Goal: Task Accomplishment & Management: Manage account settings

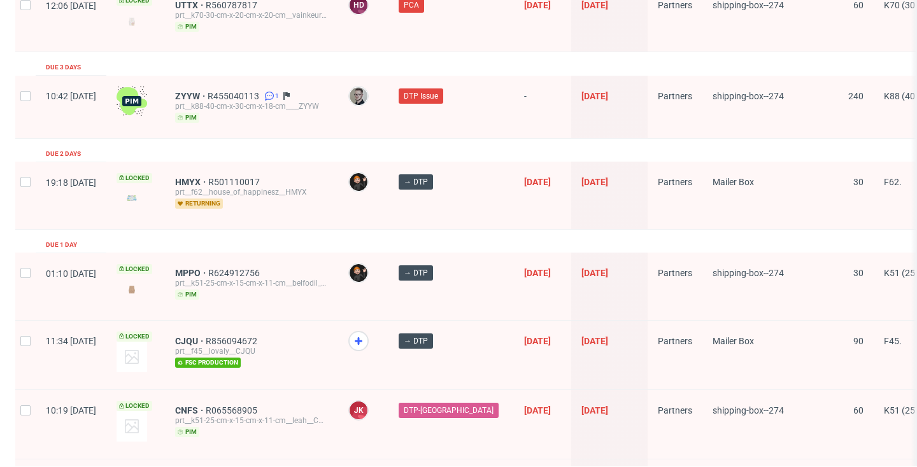
scroll to position [1766, 0]
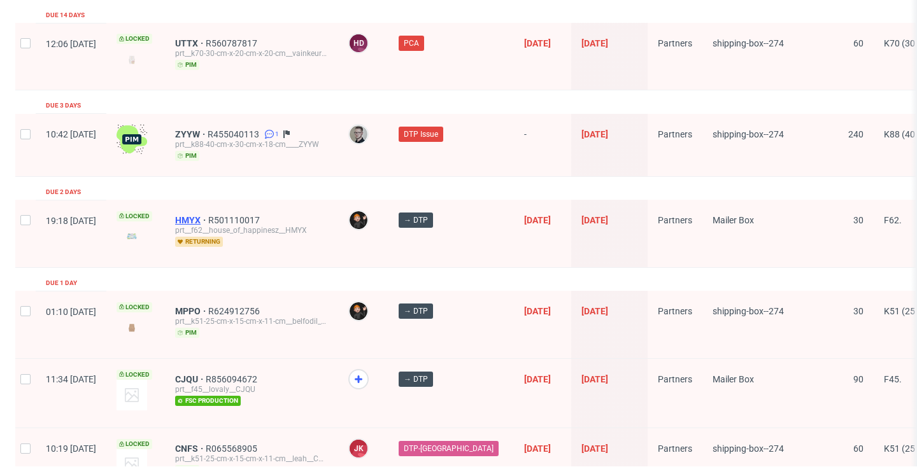
click at [208, 215] on span "HMYX" at bounding box center [191, 220] width 33 height 10
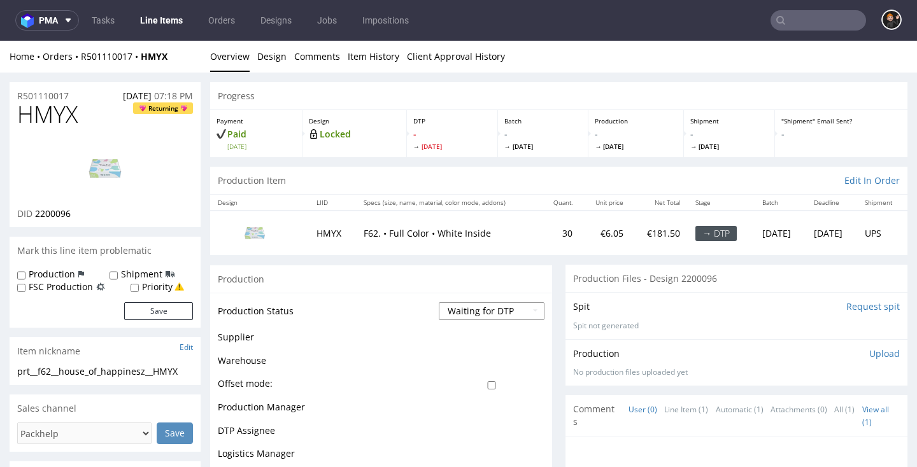
select select "dtp_in_process"
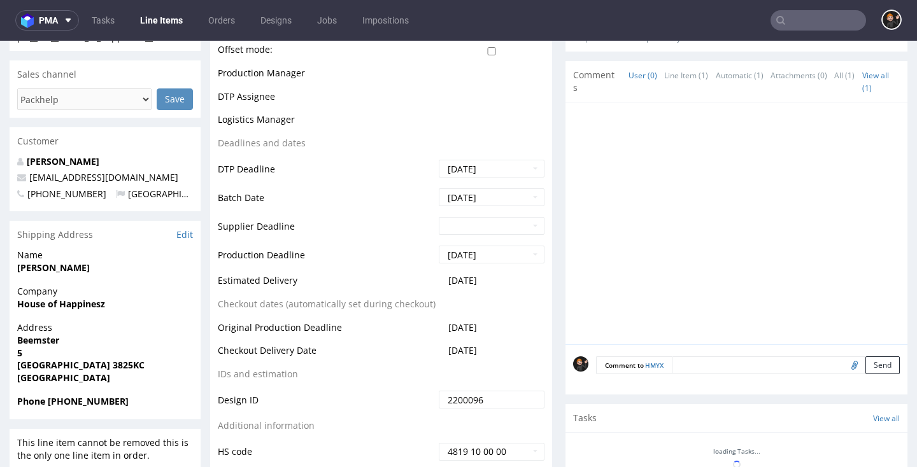
scroll to position [525, 0]
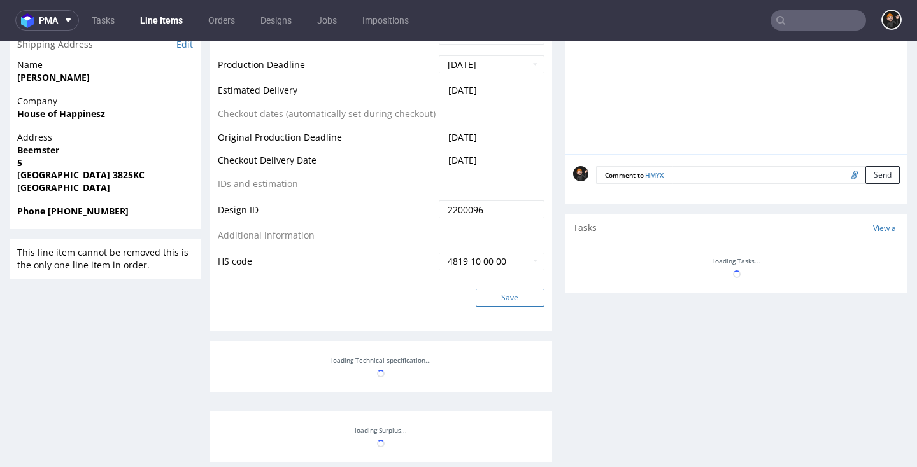
click at [516, 290] on button "Save" at bounding box center [510, 298] width 69 height 18
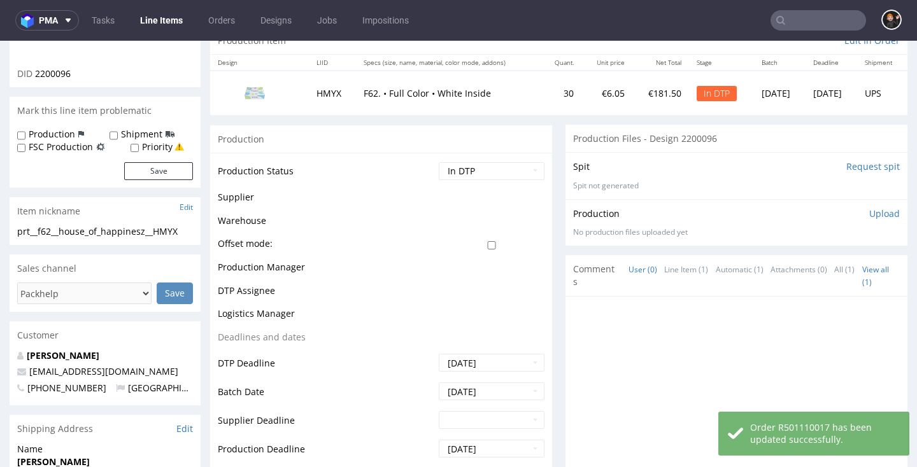
scroll to position [141, 0]
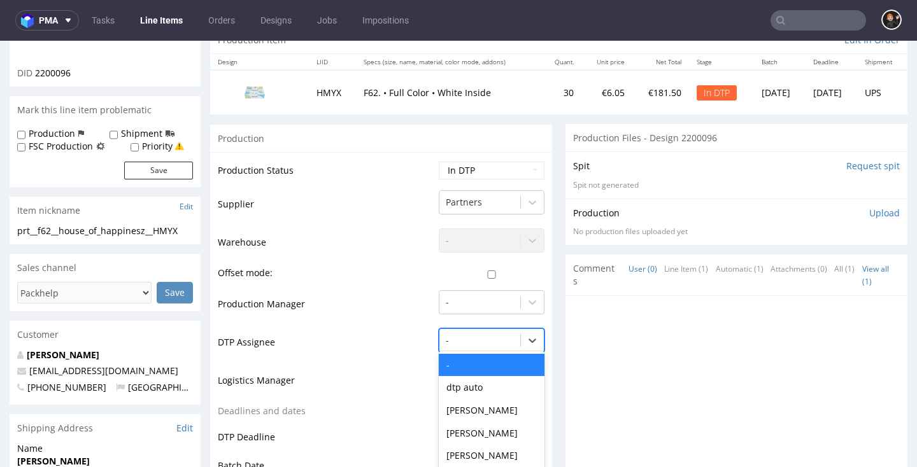
click at [505, 341] on div "- selected, 1 of 31. 31 results available. Use Up and Down to choose options, p…" at bounding box center [492, 337] width 106 height 18
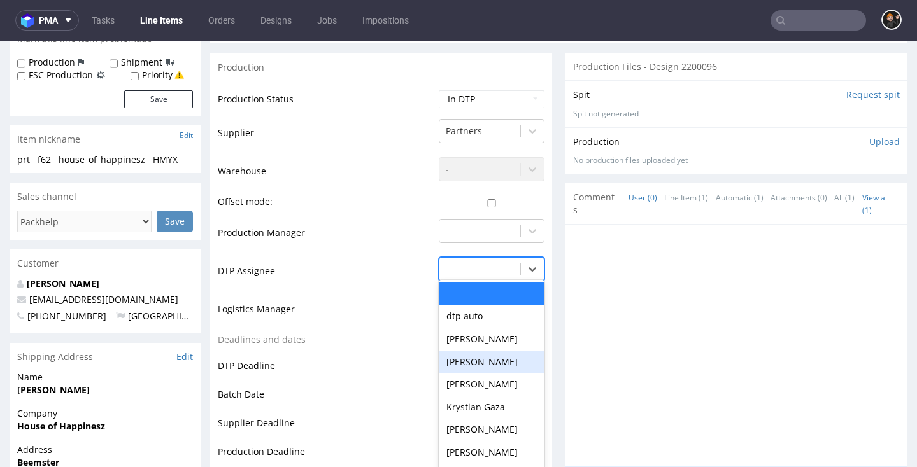
scroll to position [218, 0]
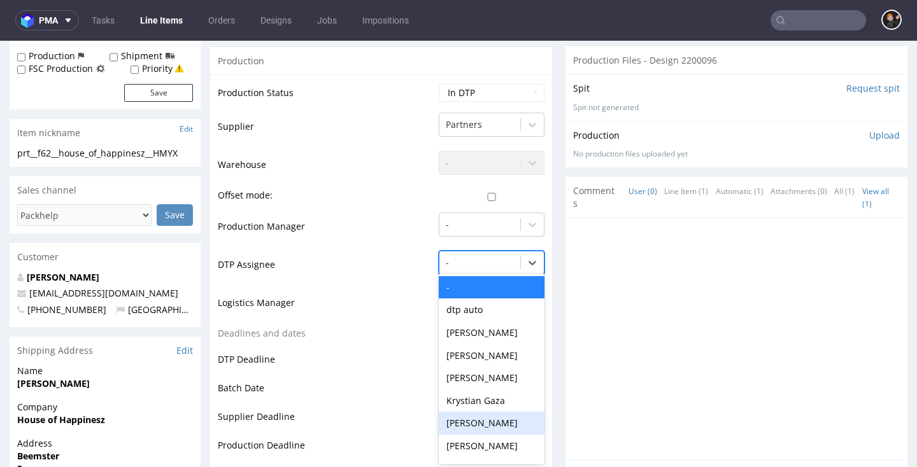
click at [497, 418] on div "[PERSON_NAME]" at bounding box center [492, 423] width 106 height 23
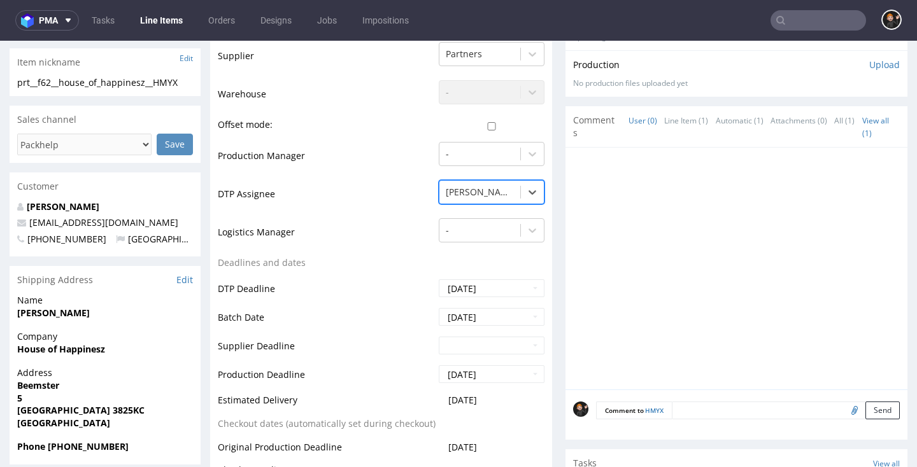
scroll to position [556, 0]
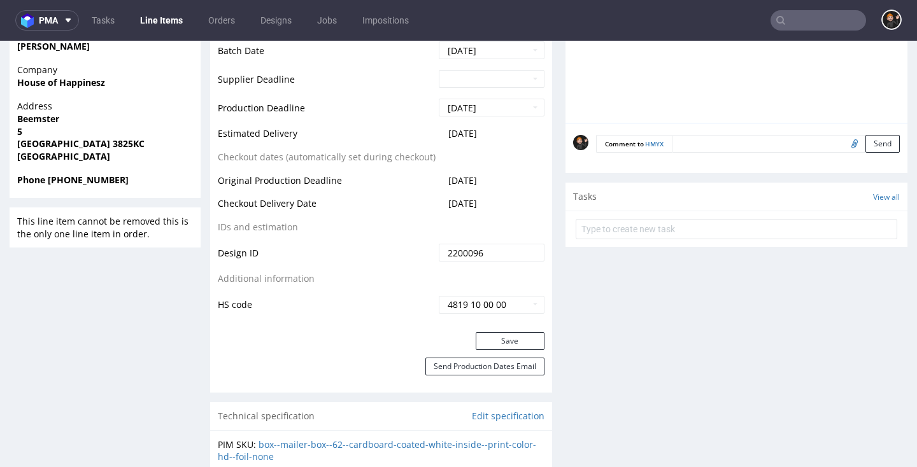
drag, startPoint x: 508, startPoint y: 340, endPoint x: 437, endPoint y: 339, distance: 70.7
click at [507, 340] on button "Save" at bounding box center [510, 341] width 69 height 18
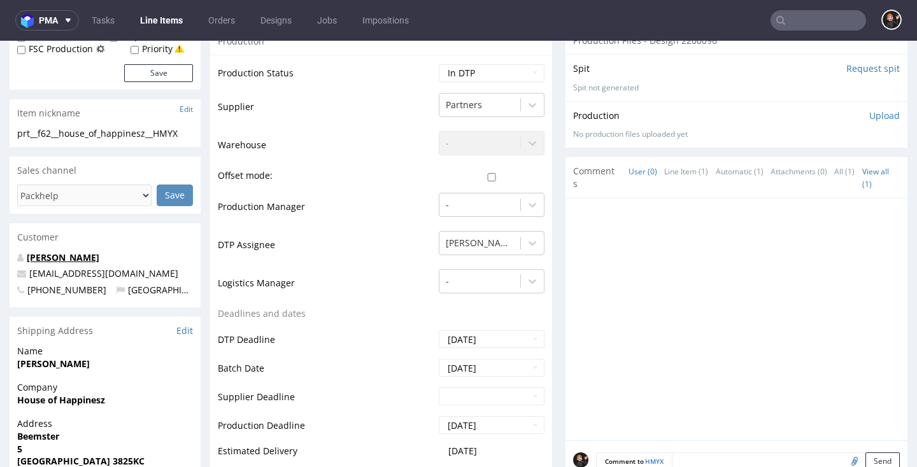
scroll to position [251, 0]
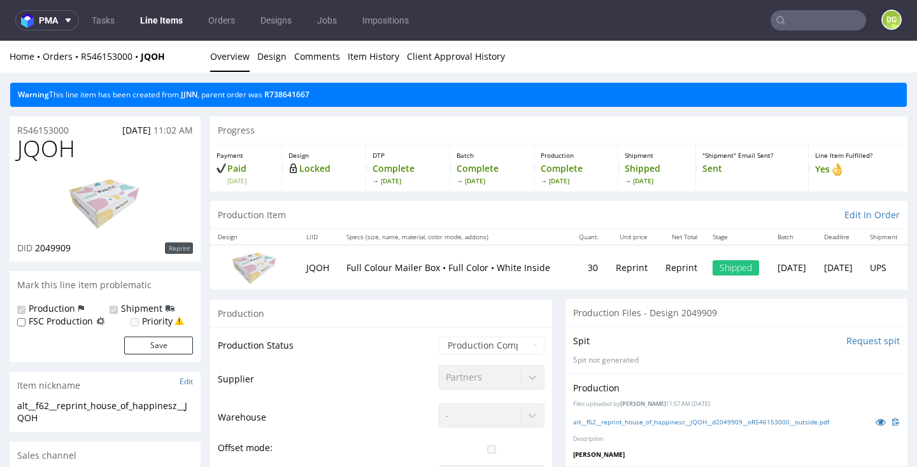
scroll to position [137, 0]
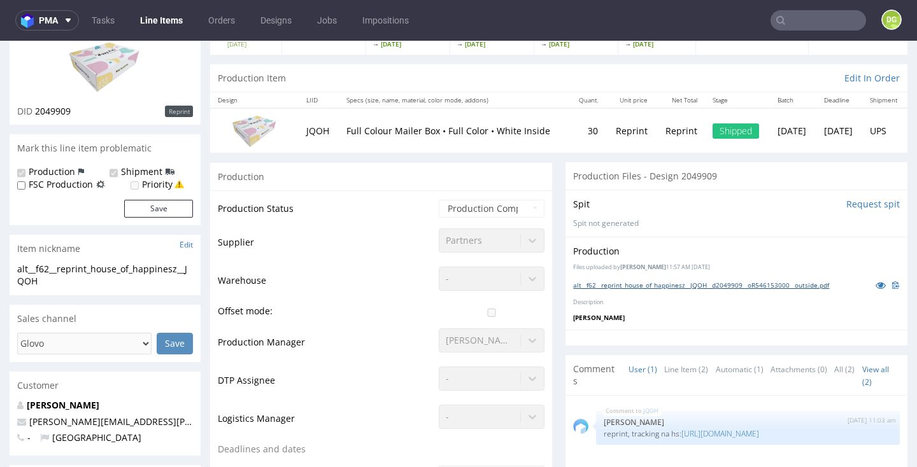
click at [642, 281] on link "alt__f62__reprint_house_of_happinesz__JQOH__d2049909__oR546153000__outside.pdf" at bounding box center [701, 285] width 256 height 9
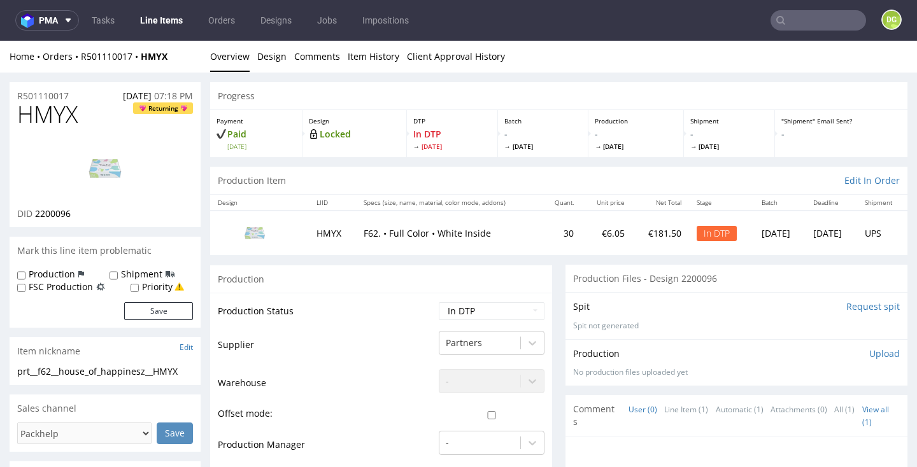
click at [116, 163] on img at bounding box center [105, 168] width 102 height 57
